Goal: Find specific page/section: Find specific page/section

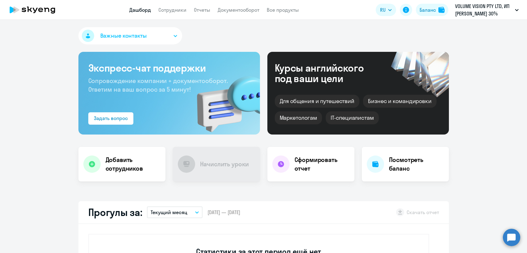
select select "30"
click at [165, 11] on link "Сотрудники" at bounding box center [172, 10] width 28 height 6
select select "30"
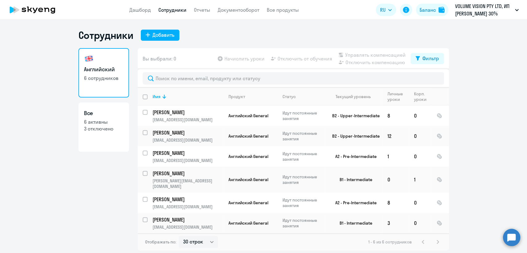
click at [136, 14] on app-header "Дашборд Сотрудники Отчеты Документооборот Все продукты Дашборд Сотрудники Отчет…" at bounding box center [263, 10] width 527 height 20
click at [137, 11] on link "Дашборд" at bounding box center [140, 10] width 22 height 6
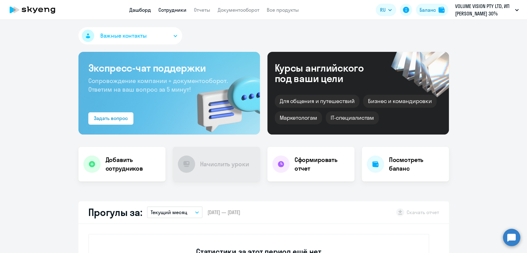
select select "30"
click at [132, 35] on span "Важные контакты" at bounding box center [123, 36] width 46 height 8
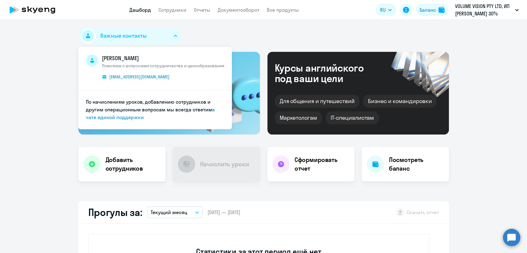
click at [132, 35] on span "Важные контакты" at bounding box center [123, 36] width 46 height 8
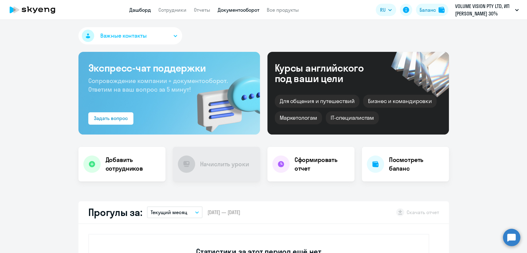
click at [229, 9] on link "Документооборот" at bounding box center [239, 10] width 42 height 6
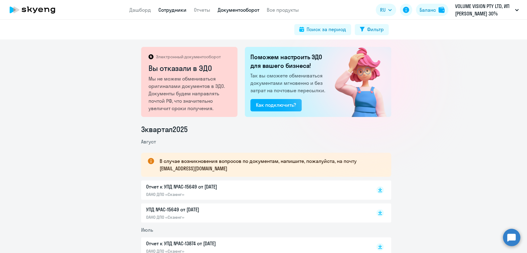
click at [171, 11] on link "Сотрудники" at bounding box center [172, 10] width 28 height 6
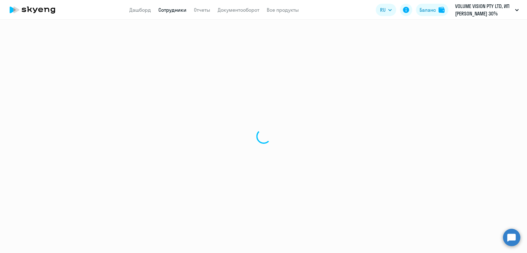
select select "30"
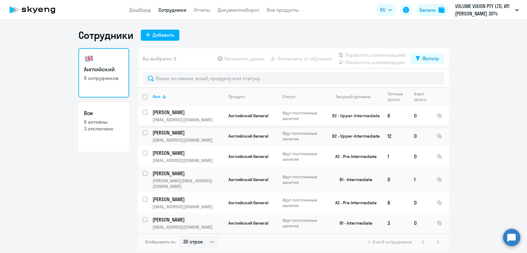
click at [145, 113] on input "select row 14979713" at bounding box center [149, 116] width 12 height 12
checkbox input "true"
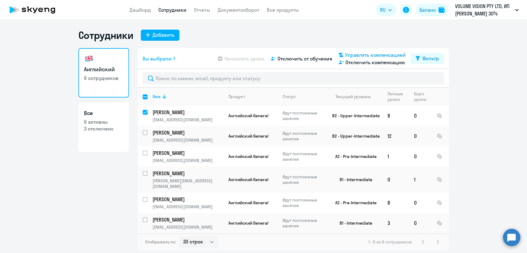
click at [371, 53] on span "Управлять компенсацией" at bounding box center [375, 54] width 61 height 7
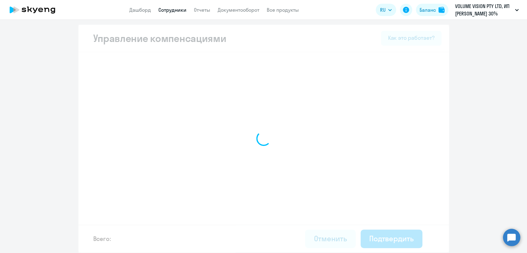
select select "MONTHLY"
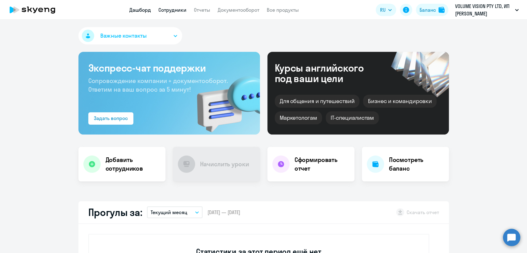
click at [176, 12] on link "Сотрудники" at bounding box center [172, 10] width 28 height 6
select select "30"
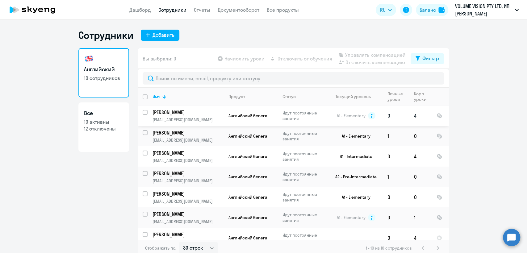
click at [143, 112] on input "select row 11735214" at bounding box center [149, 116] width 12 height 12
checkbox input "true"
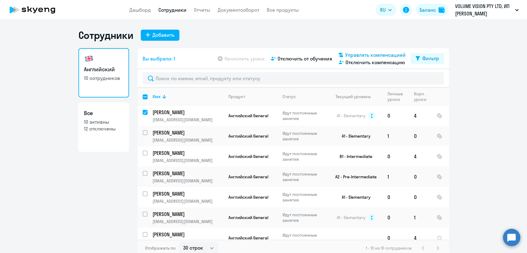
click at [370, 53] on span "Управлять компенсацией" at bounding box center [375, 54] width 61 height 7
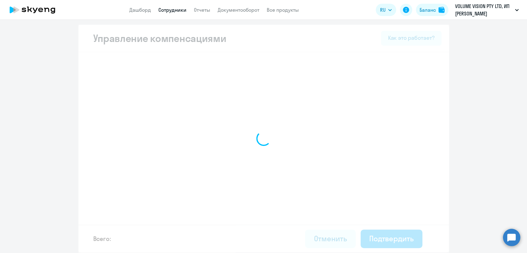
select select "MONTHLY"
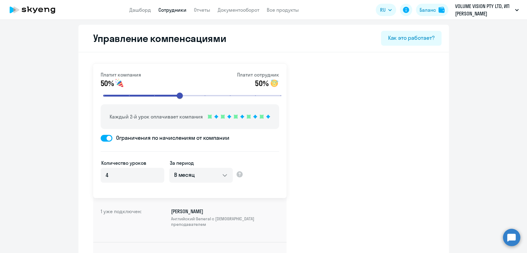
click at [178, 6] on app-menu-item-link "Сотрудники" at bounding box center [172, 10] width 28 height 8
click at [171, 8] on link "Сотрудники" at bounding box center [172, 10] width 28 height 6
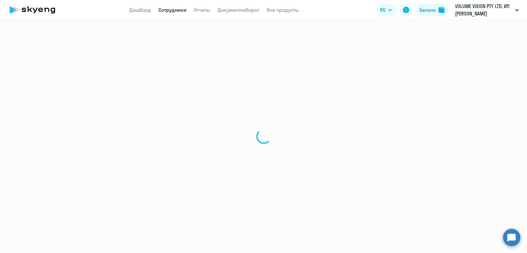
select select "30"
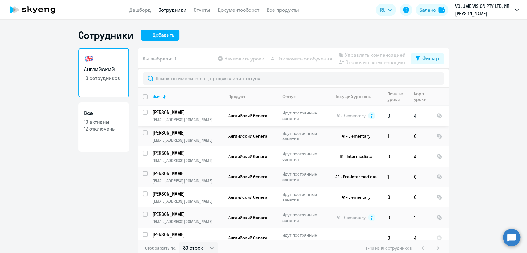
click at [139, 112] on div at bounding box center [145, 112] width 15 height 15
checkbox input "true"
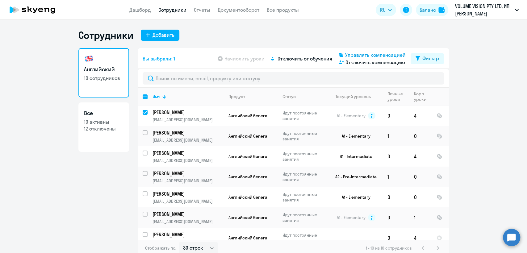
click at [376, 54] on span "Управлять компенсацией" at bounding box center [375, 54] width 61 height 7
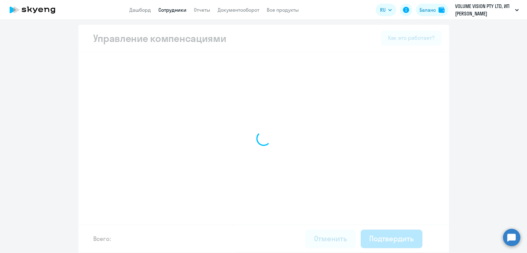
select select "MONTHLY"
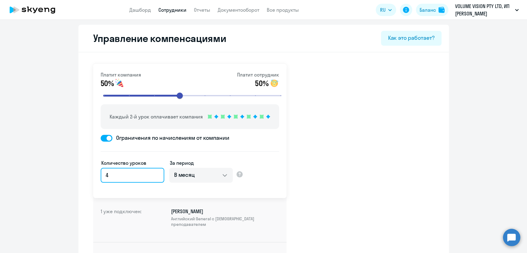
click at [124, 174] on input "4" at bounding box center [133, 175] width 64 height 15
click at [176, 9] on link "Сотрудники" at bounding box center [172, 10] width 28 height 6
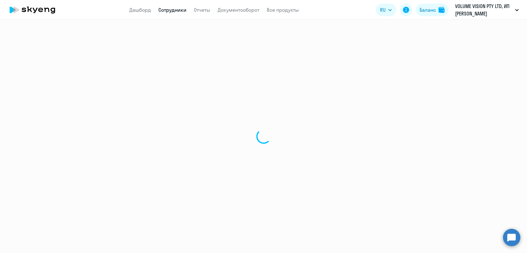
select select "30"
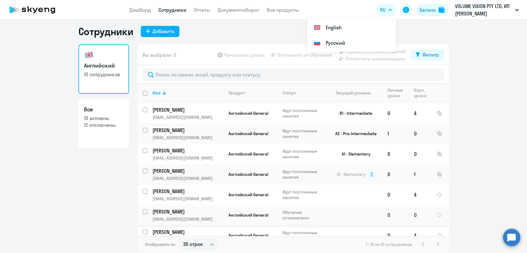
scroll to position [69, 0]
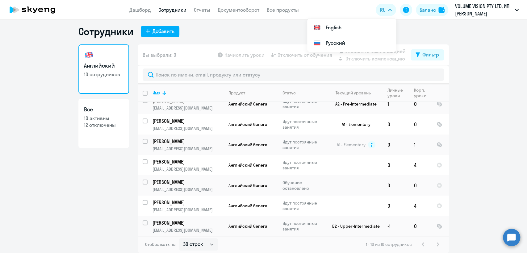
click at [163, 15] on app-header "Дашборд Сотрудники Отчеты Документооборот Все продукты Дашборд Сотрудники Отчет…" at bounding box center [263, 10] width 527 height 20
click at [167, 13] on link "Сотрудники" at bounding box center [172, 10] width 28 height 6
click at [143, 204] on input "select row 40423383" at bounding box center [149, 206] width 12 height 12
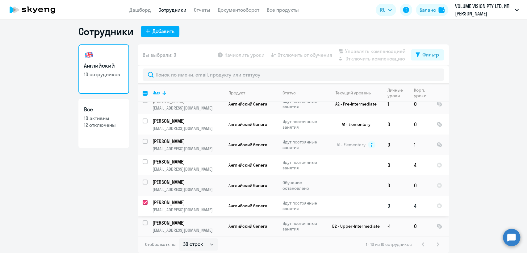
checkbox input "true"
click at [354, 49] on span "Управлять компенсацией" at bounding box center [375, 51] width 61 height 7
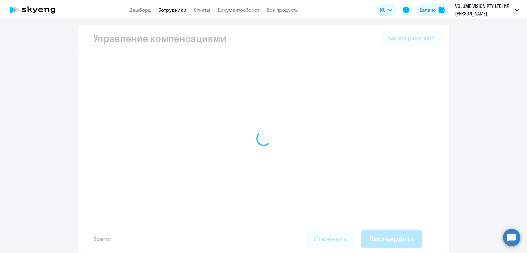
scroll to position [1, 0]
select select "MONTHLY"
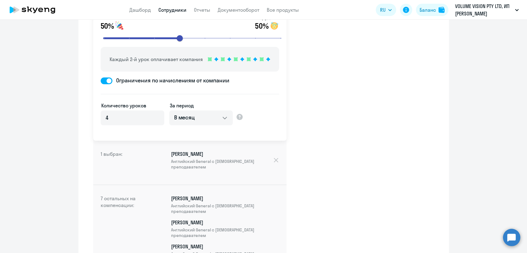
scroll to position [0, 0]
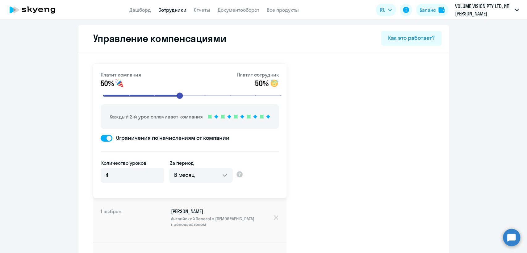
click at [165, 12] on link "Сотрудники" at bounding box center [172, 10] width 28 height 6
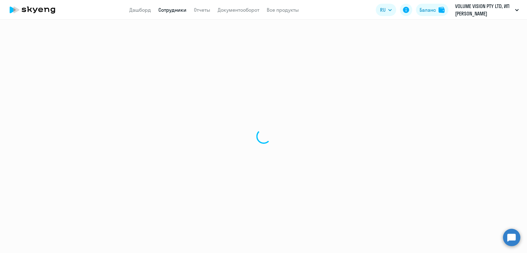
select select "30"
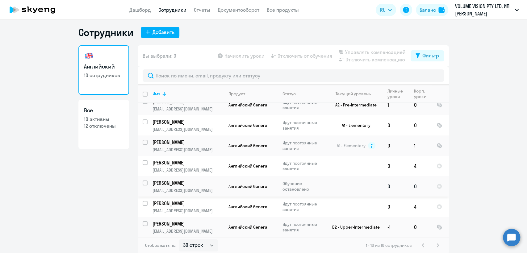
scroll to position [4, 0]
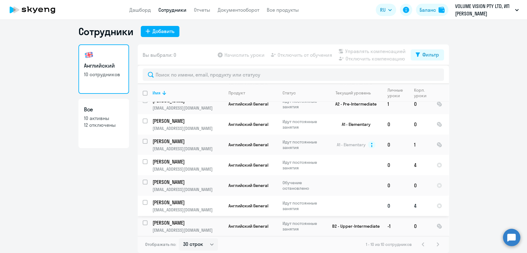
click at [185, 208] on p "[EMAIL_ADDRESS][DOMAIN_NAME]" at bounding box center [188, 210] width 71 height 6
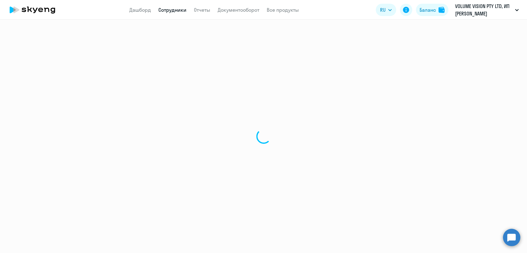
select select "english"
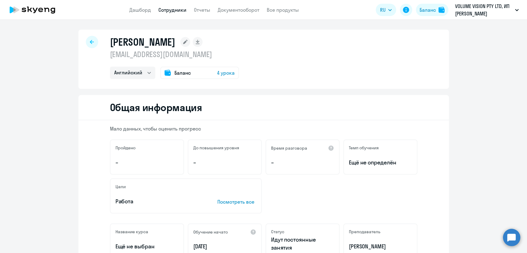
click at [162, 57] on p "[EMAIL_ADDRESS][DOMAIN_NAME]" at bounding box center [174, 54] width 129 height 10
copy p "[EMAIL_ADDRESS][DOMAIN_NAME]"
click at [170, 10] on link "Сотрудники" at bounding box center [172, 10] width 28 height 6
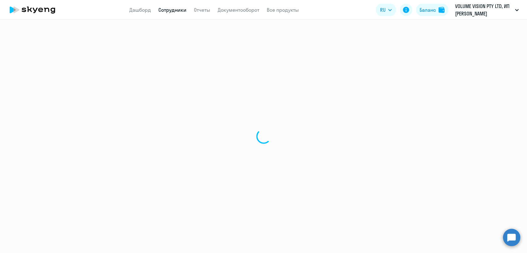
select select "30"
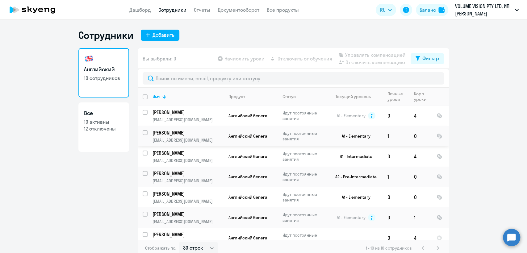
scroll to position [69, 0]
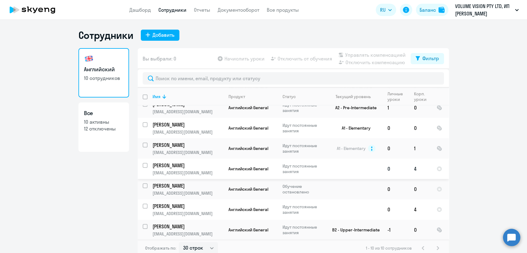
click at [195, 169] on td "Максимова Елена Валерьевна ilinka91@mail.ru" at bounding box center [186, 169] width 76 height 20
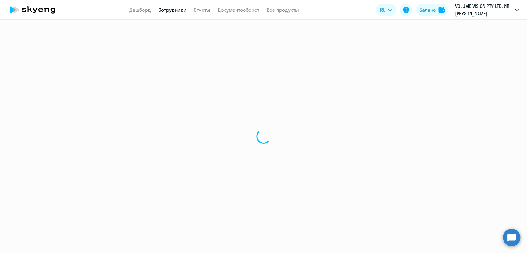
select select "english"
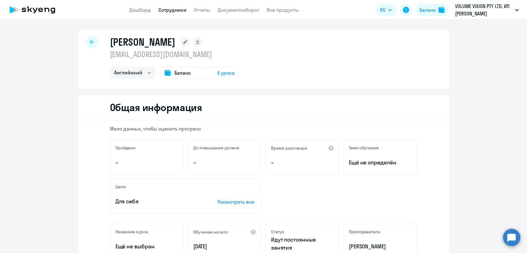
click at [146, 57] on p "[EMAIL_ADDRESS][DOMAIN_NAME]" at bounding box center [174, 54] width 129 height 10
copy p "[EMAIL_ADDRESS][DOMAIN_NAME]"
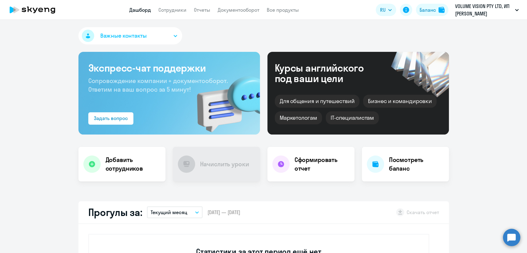
select select "30"
click at [179, 9] on link "Сотрудники" at bounding box center [172, 10] width 28 height 6
select select "30"
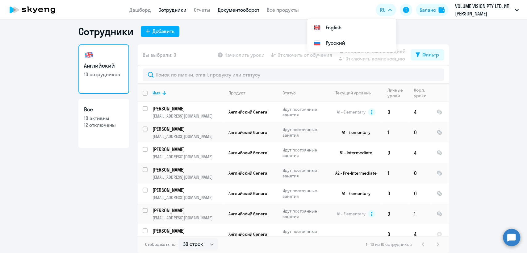
click at [234, 10] on link "Документооборот" at bounding box center [239, 10] width 42 height 6
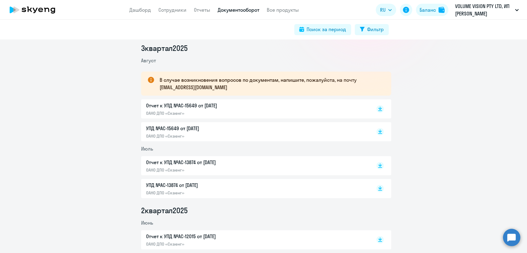
scroll to position [103, 0]
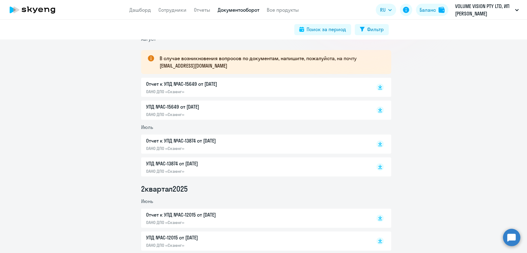
click at [226, 88] on div "Отчет к УПД №AC-15649 от 31.08.2025 ОАНО ДПО «Скаенг»" at bounding box center [211, 87] width 130 height 14
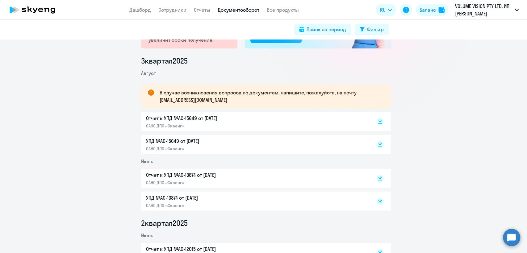
scroll to position [0, 0]
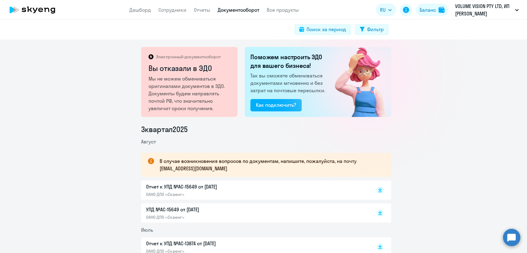
click at [509, 233] on circle at bounding box center [511, 237] width 17 height 17
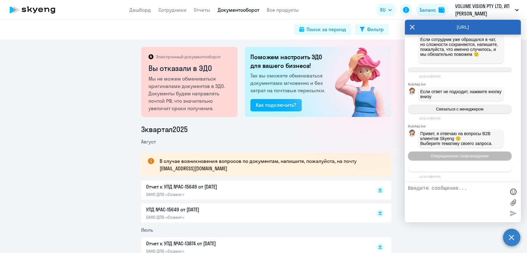
click at [456, 169] on span "Тематики документооборот" at bounding box center [459, 167] width 51 height 5
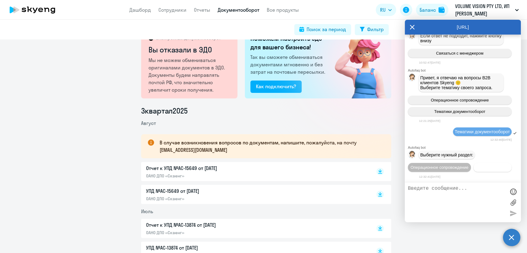
scroll to position [34, 0]
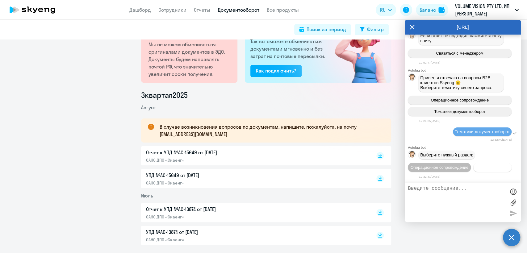
click at [476, 166] on span "Документооборот" at bounding box center [492, 167] width 33 height 5
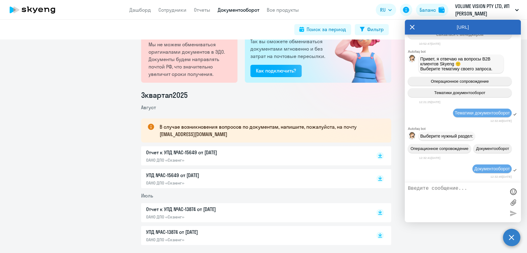
scroll to position [5448, 0]
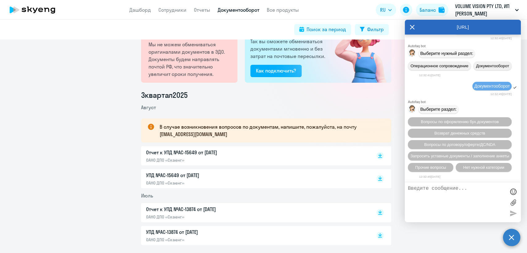
click at [435, 173] on div "Вопросы по оформлению бух.документов Возврат денежных средств Вопросы по догово…" at bounding box center [463, 145] width 116 height 60
click at [431, 167] on span "Прочие вопросы" at bounding box center [430, 167] width 31 height 5
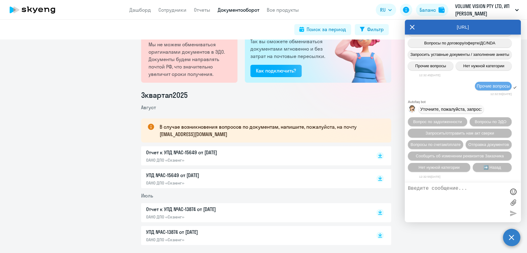
scroll to position [5559, 0]
click at [440, 196] on textarea at bounding box center [457, 202] width 98 height 33
type textarea "К"
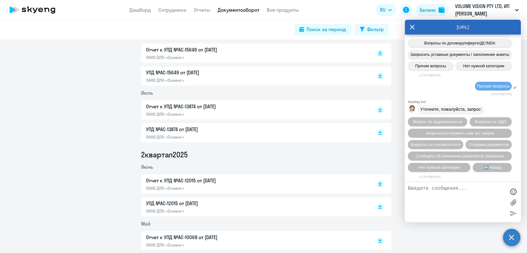
scroll to position [0, 0]
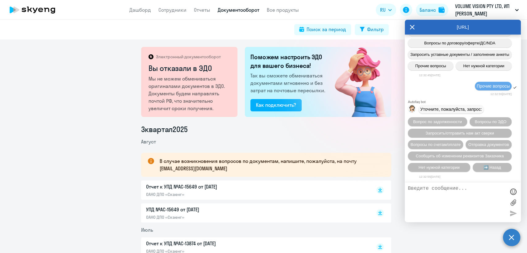
click at [514, 235] on circle at bounding box center [511, 237] width 17 height 17
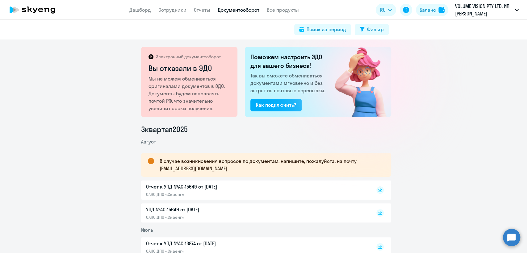
click at [515, 236] on circle at bounding box center [511, 237] width 17 height 17
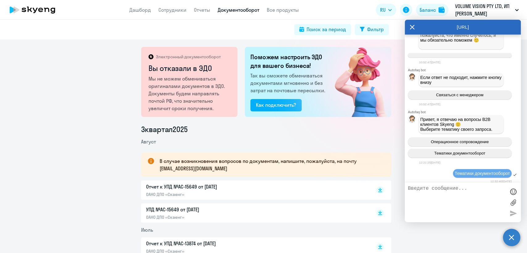
scroll to position [4871, 0]
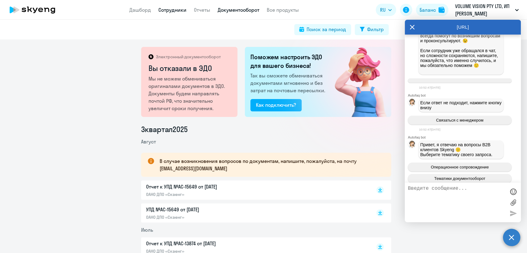
click at [170, 8] on link "Сотрудники" at bounding box center [172, 10] width 28 height 6
select select "30"
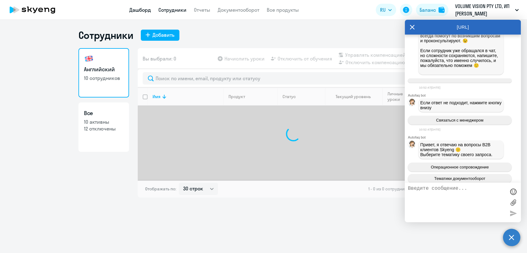
click at [136, 11] on link "Дашборд" at bounding box center [140, 10] width 22 height 6
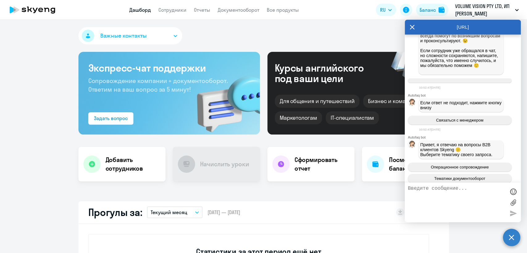
click at [515, 239] on circle at bounding box center [511, 237] width 17 height 17
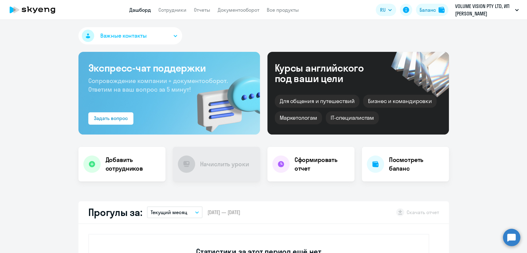
select select "30"
click at [118, 37] on span "Важные контакты" at bounding box center [123, 36] width 46 height 8
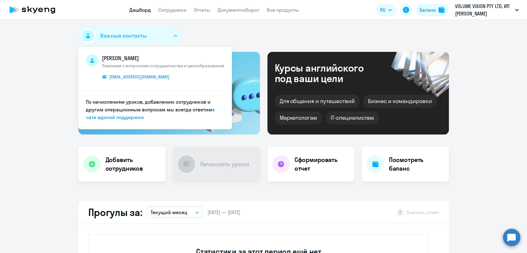
click at [509, 239] on circle at bounding box center [511, 237] width 17 height 17
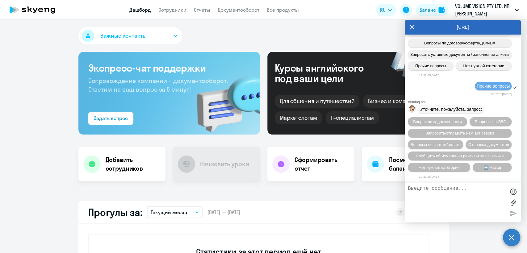
scroll to position [5488, 0]
click at [515, 239] on circle at bounding box center [511, 237] width 17 height 17
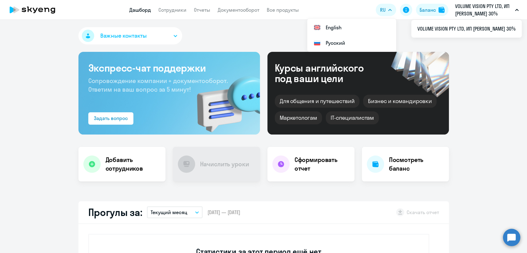
click at [232, 13] on app-menu-item-link "Документооборот" at bounding box center [239, 10] width 42 height 8
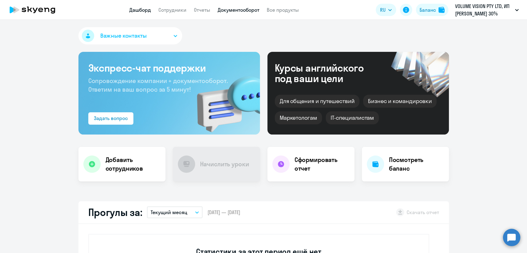
click at [236, 11] on link "Документооборот" at bounding box center [239, 10] width 42 height 6
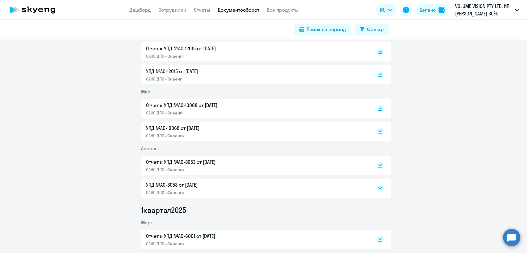
scroll to position [274, 0]
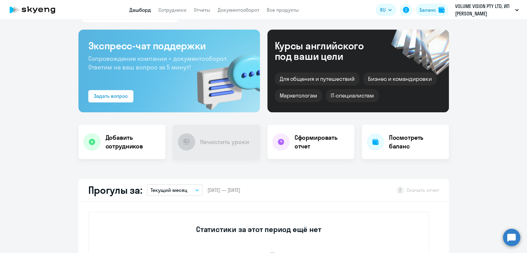
scroll to position [54, 0]
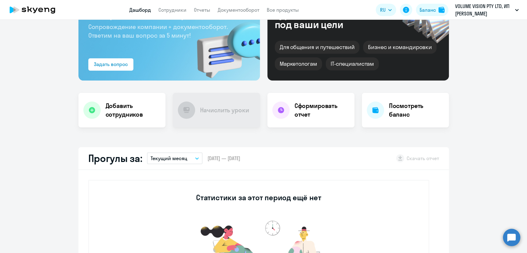
select select "30"
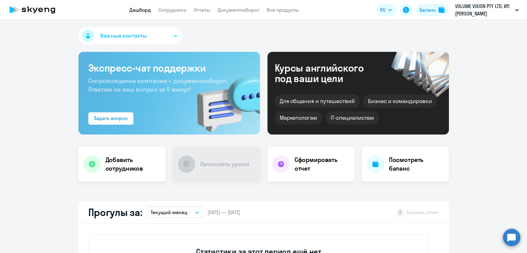
click at [229, 14] on app-header "Дашборд Сотрудники Отчеты Документооборот Все продукты Дашборд Сотрудники Отчет…" at bounding box center [263, 10] width 527 height 20
click at [229, 13] on app-menu-item-link "Документооборот" at bounding box center [239, 10] width 42 height 8
click at [232, 9] on link "Документооборот" at bounding box center [239, 10] width 42 height 6
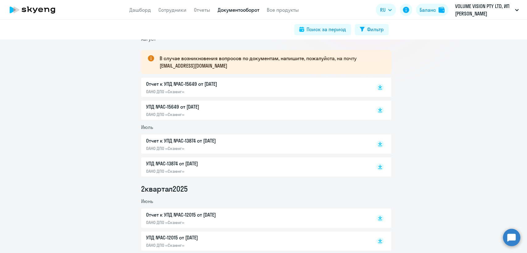
scroll to position [171, 0]
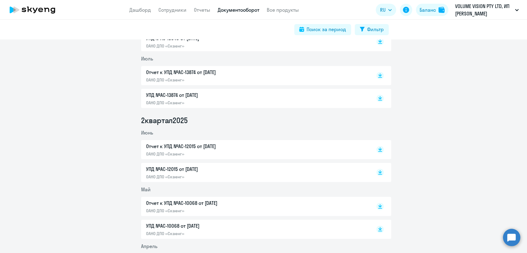
click at [236, 97] on p "УПД №AC-13874 от [DATE]" at bounding box center [211, 94] width 130 height 7
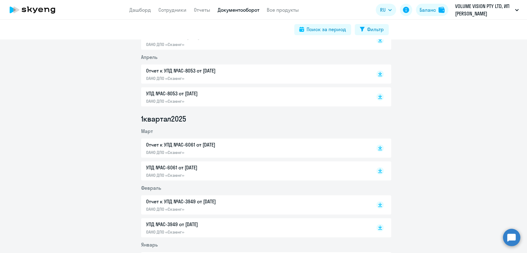
scroll to position [318, 0]
